Goal: Task Accomplishment & Management: Complete application form

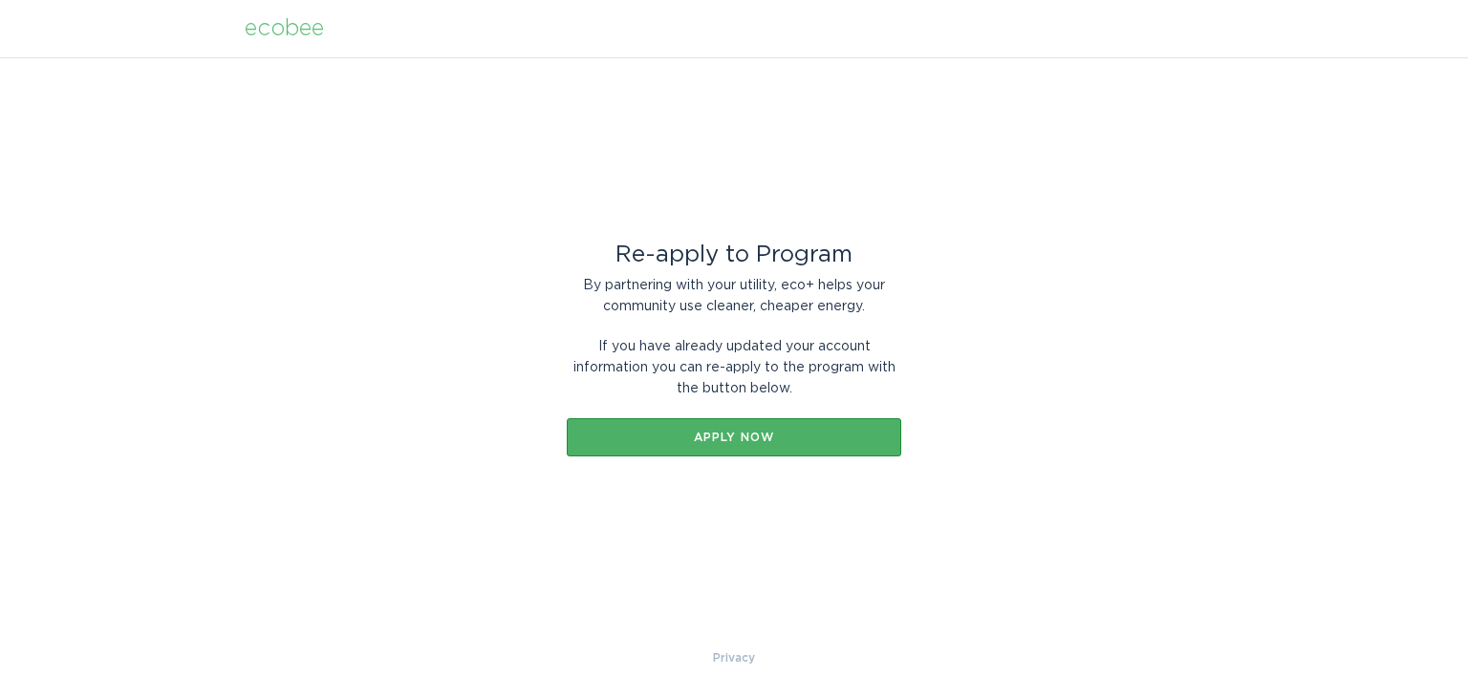
click at [797, 443] on button "Apply now" at bounding box center [734, 437] width 334 height 38
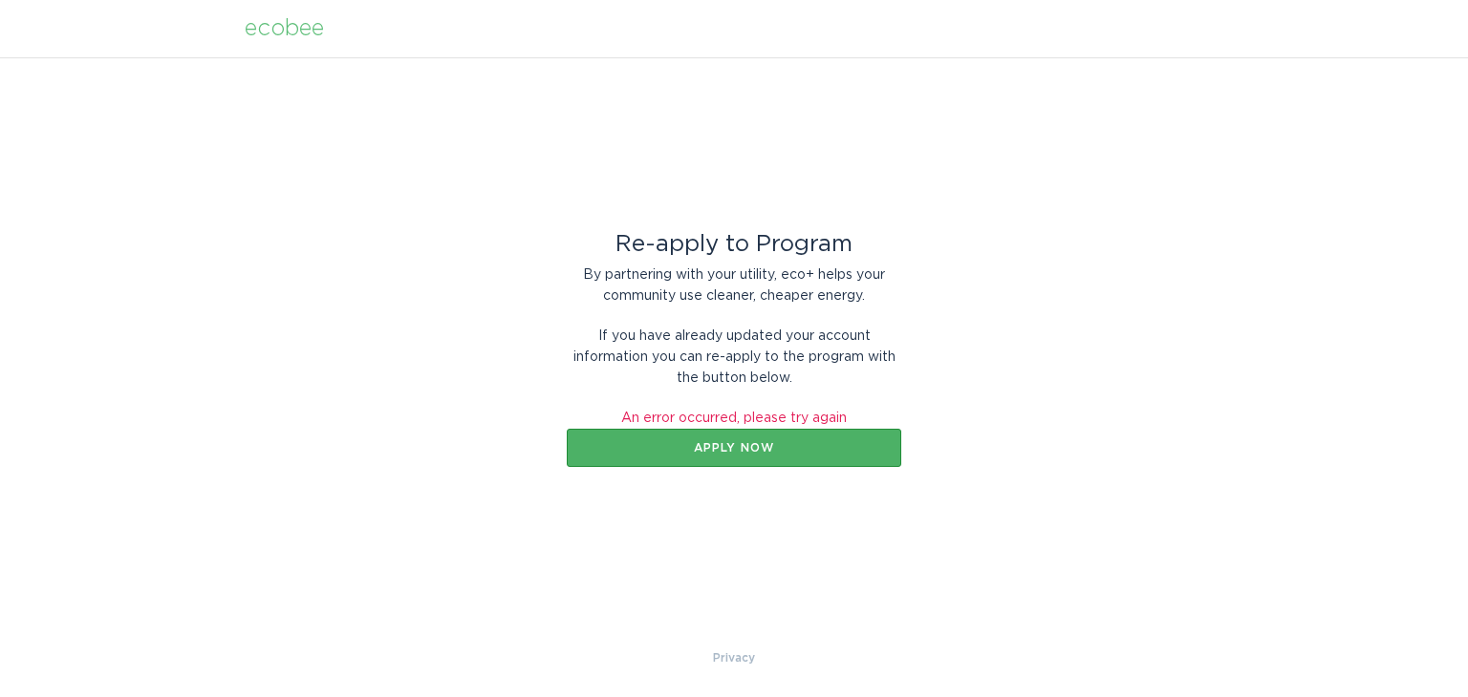
click at [797, 443] on div "Apply now" at bounding box center [733, 447] width 315 height 11
